Goal: Information Seeking & Learning: Learn about a topic

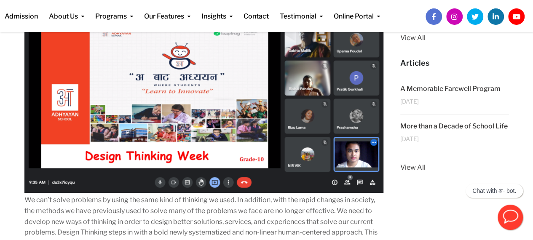
scroll to position [184, 0]
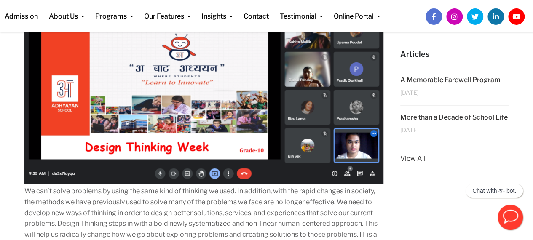
click at [139, 102] on img at bounding box center [203, 83] width 359 height 202
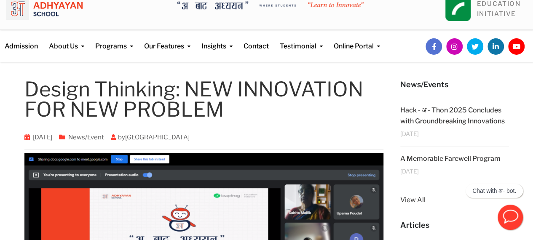
scroll to position [0, 0]
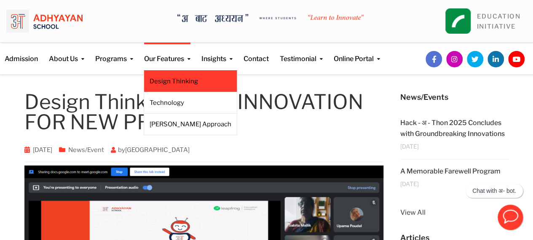
drag, startPoint x: 186, startPoint y: 75, endPoint x: 169, endPoint y: 80, distance: 18.3
click at [169, 80] on link "Design Thinking" at bounding box center [191, 81] width 82 height 9
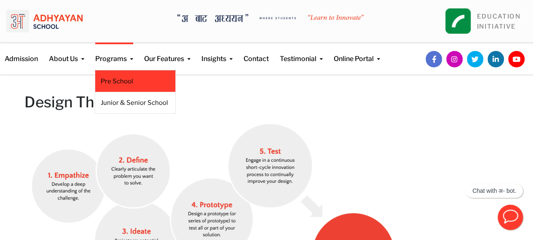
click at [111, 78] on link "Pre School" at bounding box center [135, 81] width 69 height 9
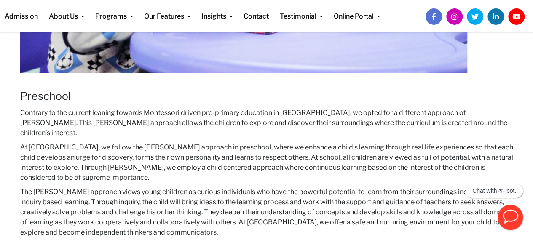
scroll to position [473, 0]
